Goal: Information Seeking & Learning: Learn about a topic

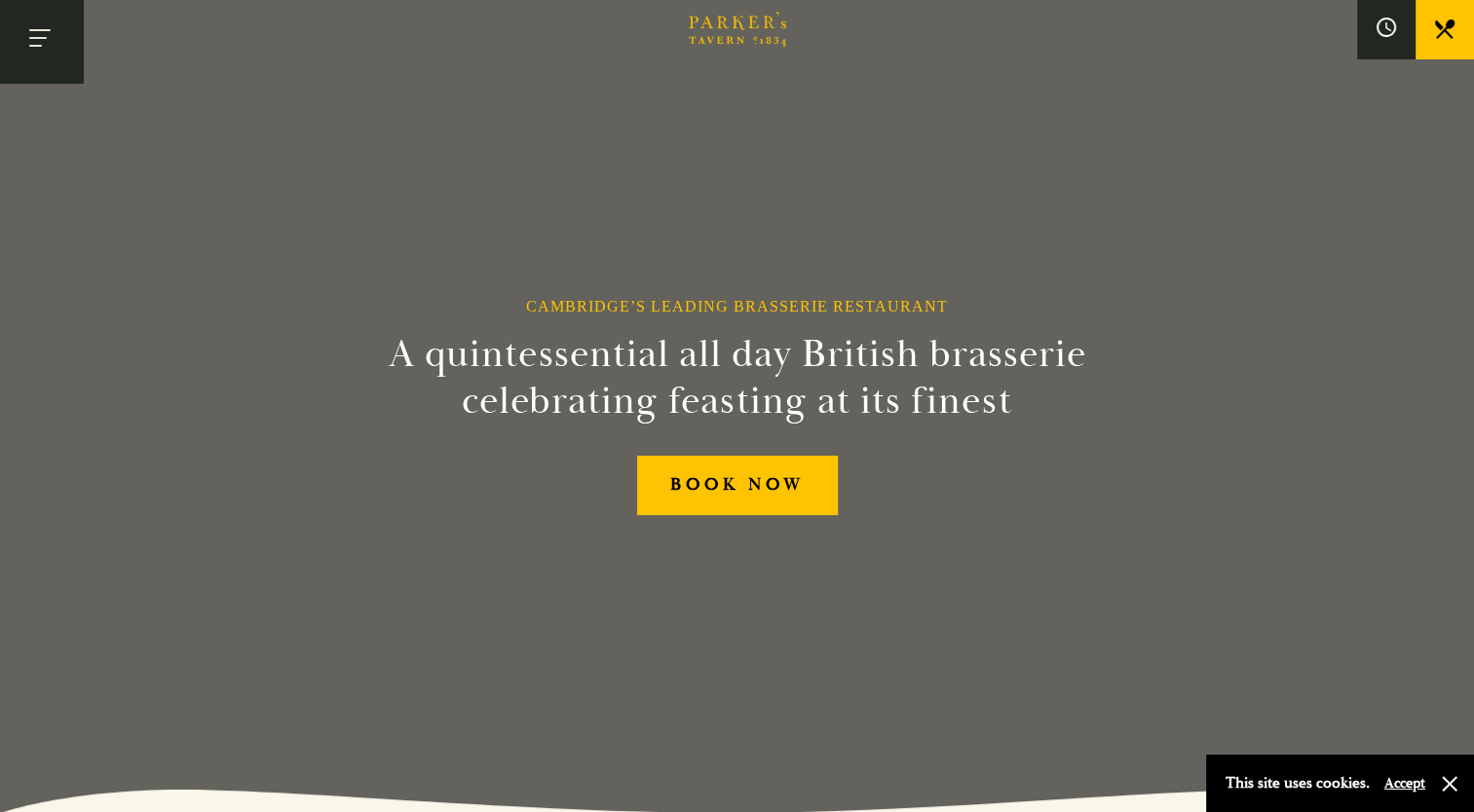
click at [54, 37] on button "Toggle navigation" at bounding box center [42, 42] width 83 height 83
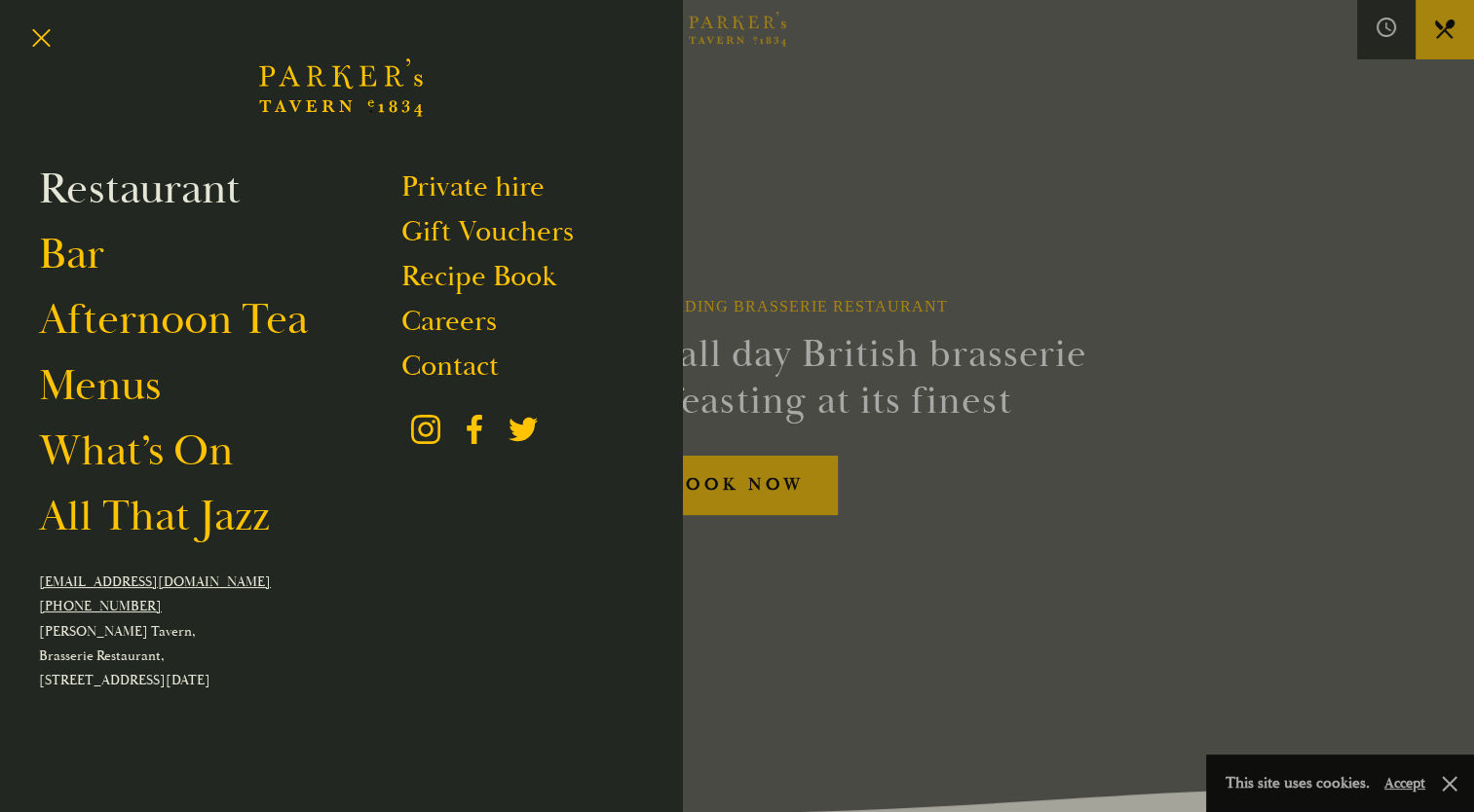
click at [66, 183] on link "Restaurant" at bounding box center [139, 188] width 202 height 54
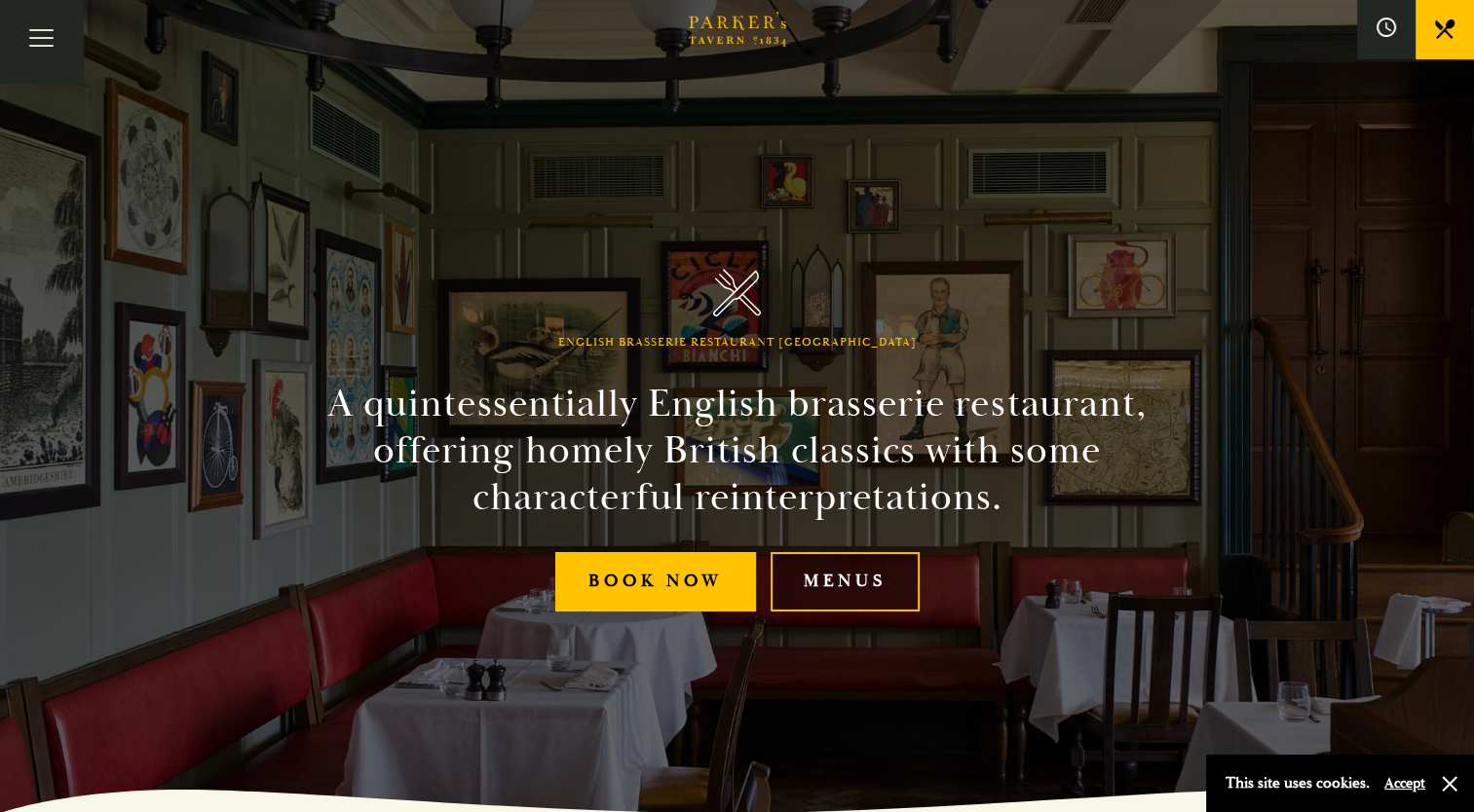
click at [861, 585] on link "Menus" at bounding box center [845, 582] width 149 height 59
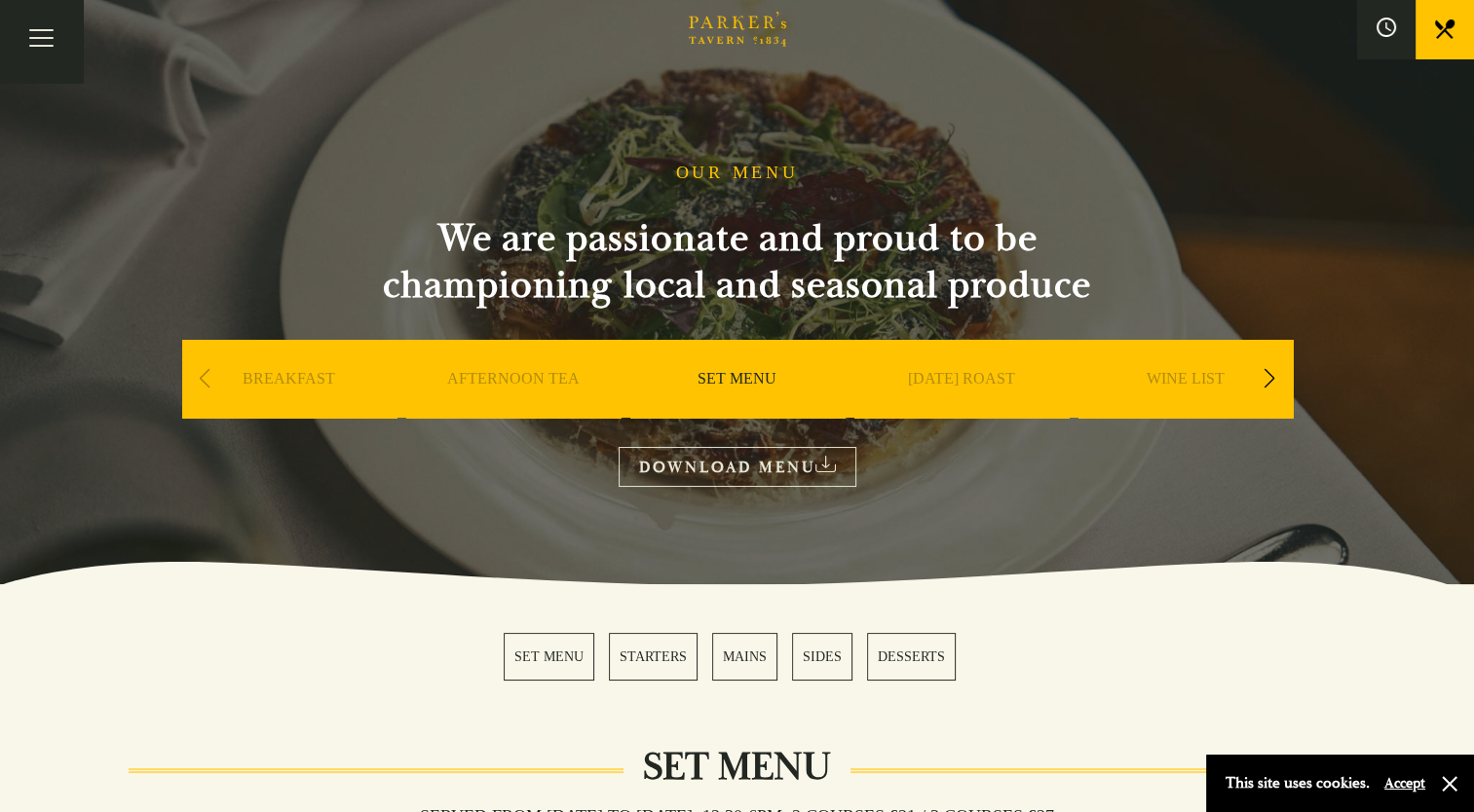
click at [1266, 367] on div "Next slide" at bounding box center [1269, 378] width 27 height 43
click at [981, 380] on link "A LA CARTE" at bounding box center [962, 407] width 91 height 78
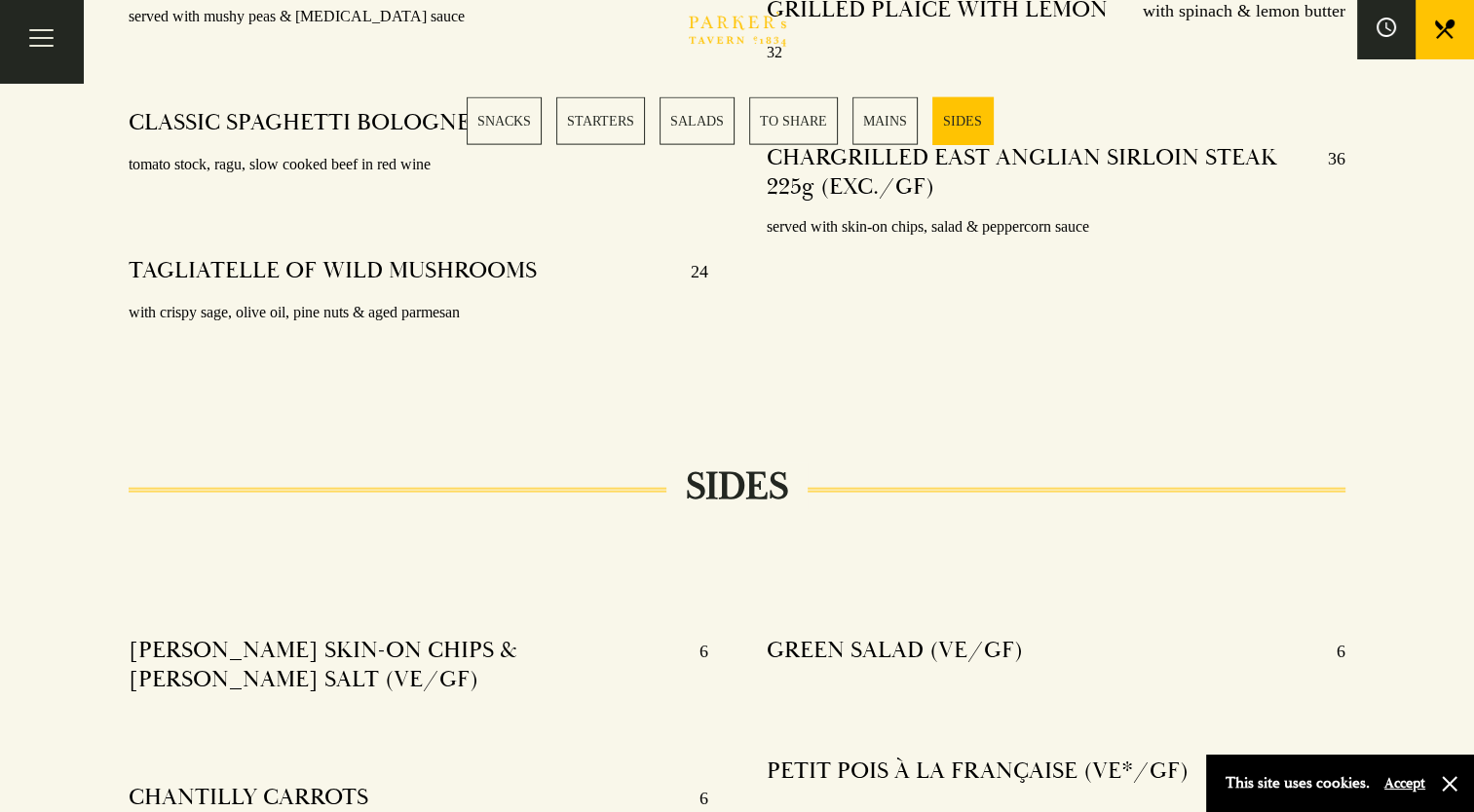
scroll to position [4417, 0]
